Goal: Transaction & Acquisition: Purchase product/service

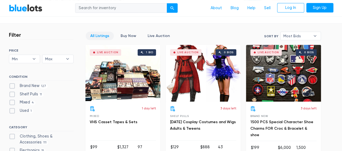
scroll to position [146, 0]
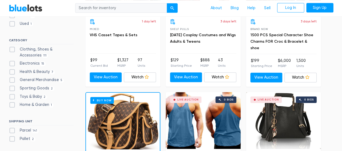
scroll to position [207, 0]
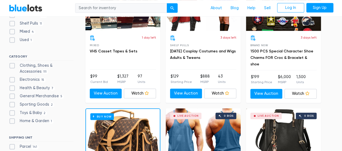
click at [36, 80] on label "Electronics 15" at bounding box center [27, 80] width 37 height 6
click at [12, 80] on input "Electronics 15" at bounding box center [11, 79] width 4 height 4
checkbox input "true"
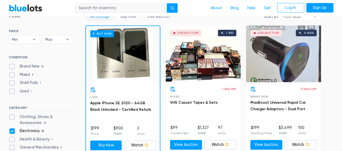
scroll to position [166, 0]
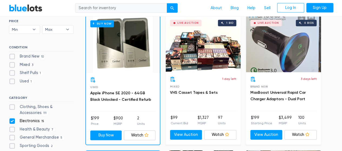
click at [111, 68] on div "Buy Now" at bounding box center [123, 44] width 74 height 57
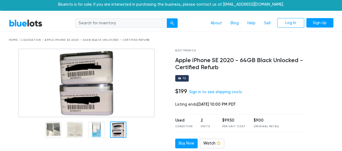
scroll to position [4, 0]
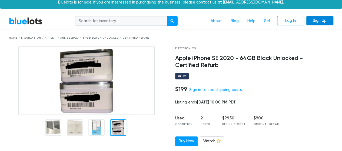
click at [316, 20] on link "Sign Up" at bounding box center [319, 21] width 27 height 10
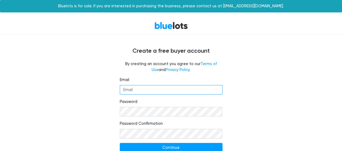
click at [154, 89] on input "Email" at bounding box center [171, 90] width 103 height 10
type input "mazharaheer005@gmail.com"
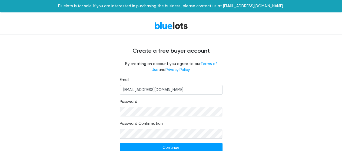
click at [244, 92] on div "Email mazharaheer005@gmail.com Password Password Confirmation Continue Already …" at bounding box center [171, 124] width 332 height 94
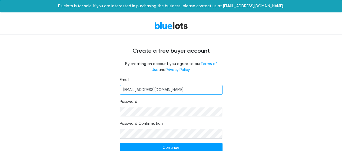
click at [184, 90] on input "mazharaheer005@gmail.com" at bounding box center [171, 90] width 103 height 10
click at [184, 90] on input "Email" at bounding box center [171, 90] width 103 height 10
type input "miaheer@gmail.com"
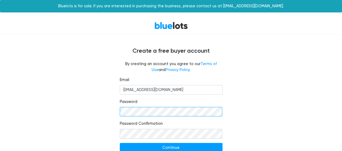
scroll to position [20, 0]
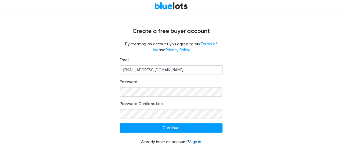
click at [192, 140] on link "Sign in" at bounding box center [195, 142] width 12 height 5
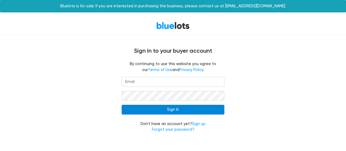
type input "[EMAIL_ADDRESS][DOMAIN_NAME]"
click at [177, 110] on input "Sign In" at bounding box center [173, 110] width 103 height 10
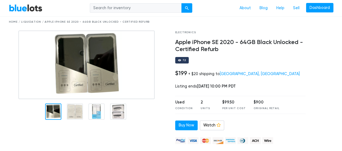
scroll to position [17, 0]
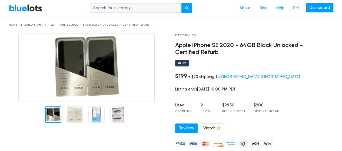
drag, startPoint x: 345, startPoint y: 25, endPoint x: 345, endPoint y: 29, distance: 4.1
drag, startPoint x: 234, startPoint y: 42, endPoint x: 174, endPoint y: 43, distance: 60.2
click at [174, 43] on div "Electronics Apple iPhone SE 2020 - 64GB Black Unlocked - Certified Refurb 72 $1…" at bounding box center [240, 111] width 139 height 156
click at [331, 74] on div at bounding box center [323, 111] width 28 height 156
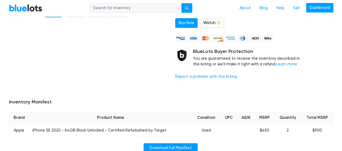
scroll to position [132, 0]
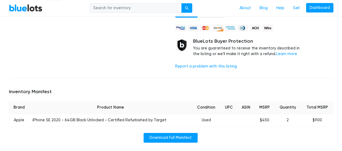
scroll to position [0, 0]
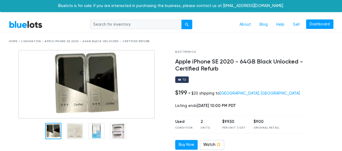
click at [22, 25] on link "BlueLots" at bounding box center [25, 25] width 33 height 8
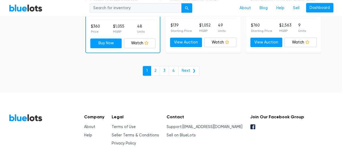
scroll to position [2413, 0]
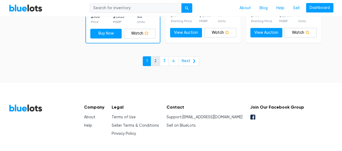
click at [160, 59] on link "2" at bounding box center [155, 61] width 9 height 10
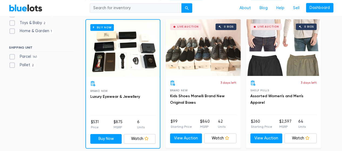
scroll to position [173, 0]
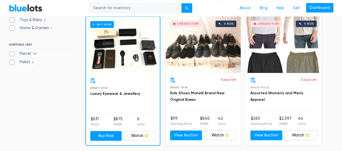
click at [230, 134] on link "Watch" at bounding box center [220, 135] width 32 height 10
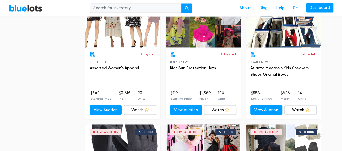
scroll to position [459, 0]
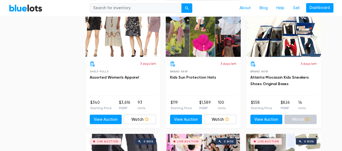
click at [300, 118] on link "Watch" at bounding box center [300, 119] width 32 height 10
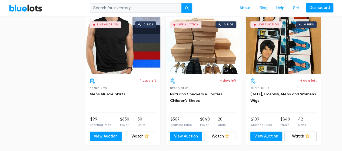
scroll to position [1381, 0]
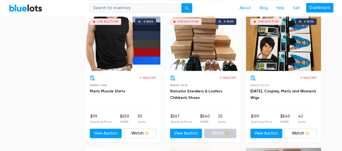
click at [222, 132] on link "Watch" at bounding box center [220, 134] width 32 height 10
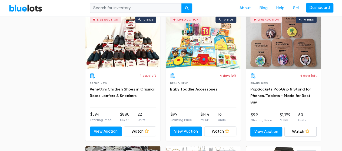
scroll to position [1520, 0]
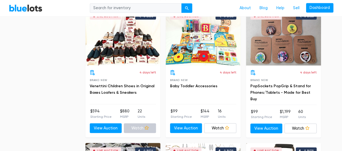
click at [150, 125] on link "Watch" at bounding box center [140, 128] width 32 height 10
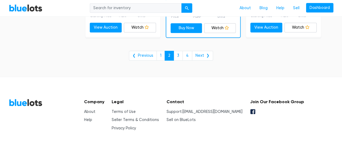
scroll to position [2298, 0]
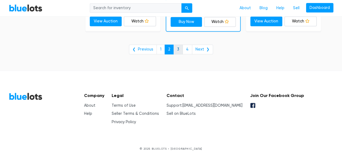
click at [181, 49] on link "3" at bounding box center [177, 50] width 9 height 10
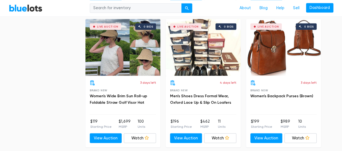
scroll to position [1520, 0]
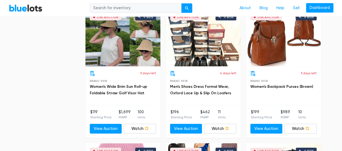
drag, startPoint x: 345, startPoint y: 6, endPoint x: 333, endPoint y: 94, distance: 88.6
click at [223, 125] on link "Watch" at bounding box center [220, 129] width 32 height 10
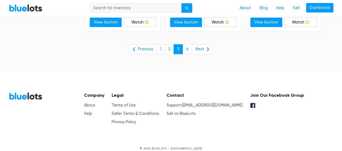
scroll to position [2298, 0]
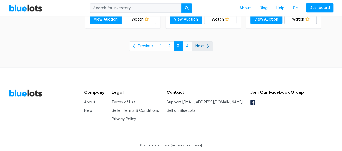
click at [201, 41] on link "Next ❯" at bounding box center [202, 46] width 21 height 10
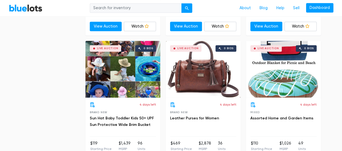
scroll to position [448, 0]
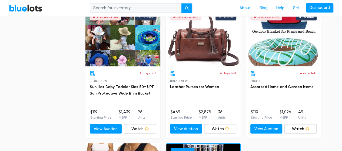
click at [197, 54] on div "Live Auction 0 bids" at bounding box center [203, 37] width 75 height 57
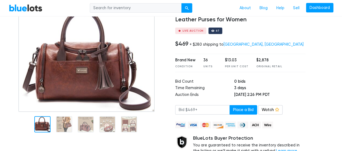
scroll to position [44, 0]
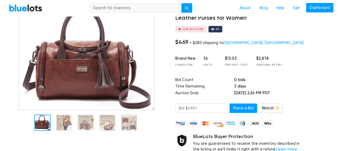
drag, startPoint x: 345, startPoint y: 15, endPoint x: 345, endPoint y: 25, distance: 9.7
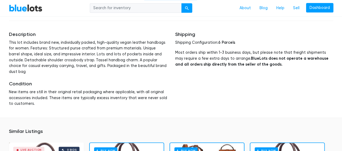
scroll to position [280, 0]
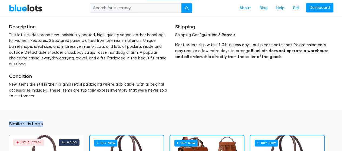
drag, startPoint x: 333, startPoint y: 93, endPoint x: 328, endPoint y: 116, distance: 23.5
click at [328, 116] on div "BlueLots About Blog Help Sell Dashboard Home / Liquidation / Leather Purses for…" at bounding box center [171, 50] width 342 height 626
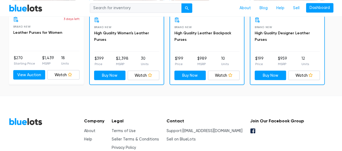
scroll to position [462, 0]
